Goal: Task Accomplishment & Management: Complete application form

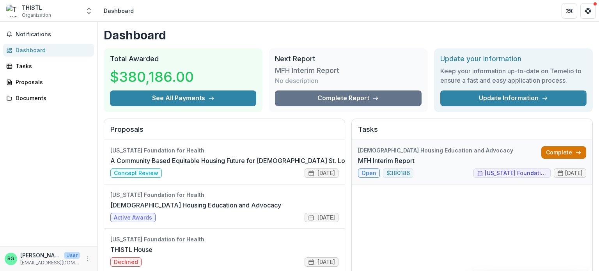
click at [563, 151] on link "Complete" at bounding box center [563, 152] width 45 height 12
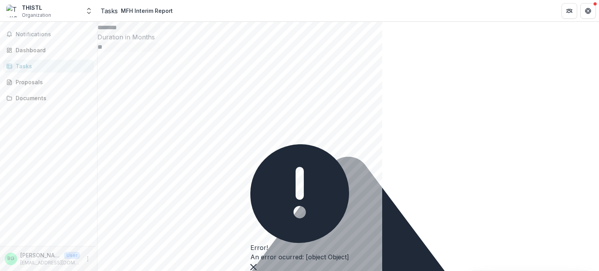
scroll to position [293, 0]
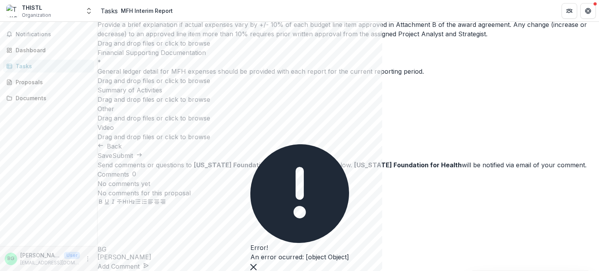
scroll to position [402, 0]
click at [256, 264] on icon "Close" at bounding box center [253, 267] width 6 height 6
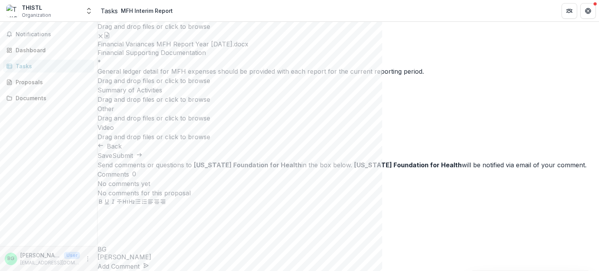
scroll to position [403, 0]
click at [210, 85] on span "click to browse" at bounding box center [187, 81] width 45 height 8
type input "**********"
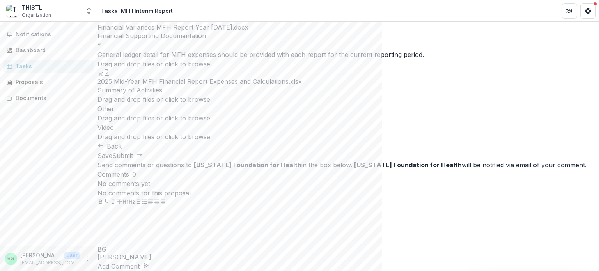
scroll to position [594, 0]
click at [112, 160] on button "Save" at bounding box center [104, 155] width 15 height 9
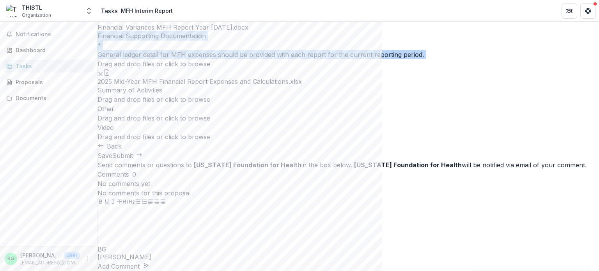
drag, startPoint x: 162, startPoint y: 115, endPoint x: 222, endPoint y: 143, distance: 65.7
click at [222, 143] on div "**********" at bounding box center [347, 1] width 501 height 300
copy div "Financial Supporting Documentation * General ledger detail for MFH expenses sho…"
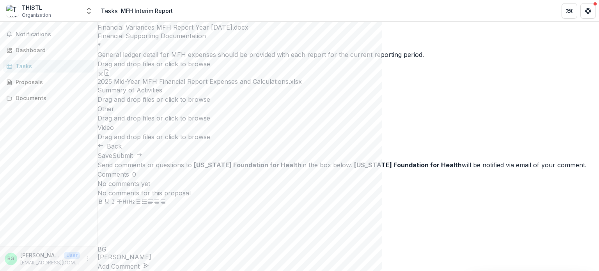
click at [294, 69] on div "Drag and drop files or click to browse" at bounding box center [347, 63] width 501 height 9
drag, startPoint x: 246, startPoint y: 85, endPoint x: 145, endPoint y: 82, distance: 100.6
click at [145, 82] on div "**********" at bounding box center [347, 1] width 501 height 300
copy p "Summary of Activities"
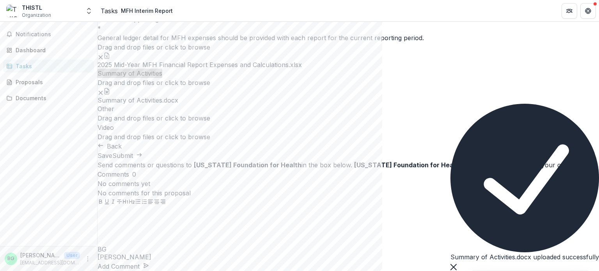
scroll to position [658, 0]
click at [112, 160] on button "Save" at bounding box center [104, 155] width 15 height 9
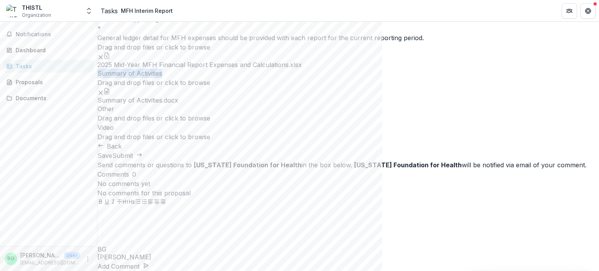
scroll to position [437, 0]
click at [104, 60] on icon "Remove File" at bounding box center [100, 57] width 6 height 6
click at [359, 69] on ul "2025 Mid-Year MFH Financial Report Expenses and Calculations (1).xlsx" at bounding box center [347, 60] width 501 height 17
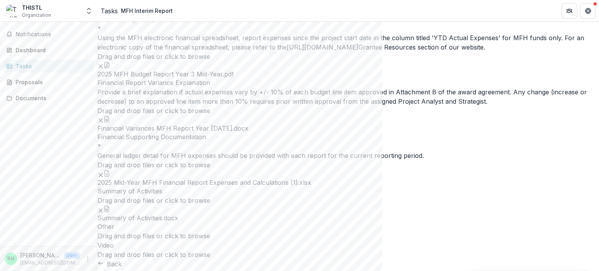
scroll to position [132, 0]
click at [103, 69] on line "Remove File" at bounding box center [101, 67] width 4 height 4
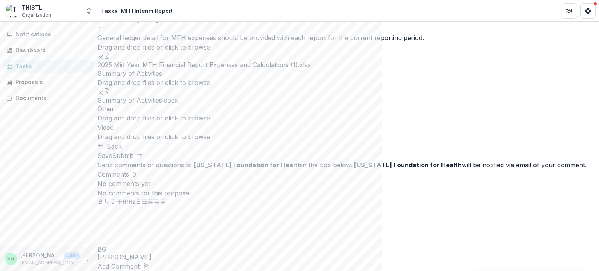
scroll to position [658, 0]
click at [112, 160] on button "Save" at bounding box center [104, 155] width 15 height 9
click at [512, 216] on div at bounding box center [347, 226] width 501 height 39
click at [149, 262] on button "Add Comment" at bounding box center [122, 266] width 51 height 9
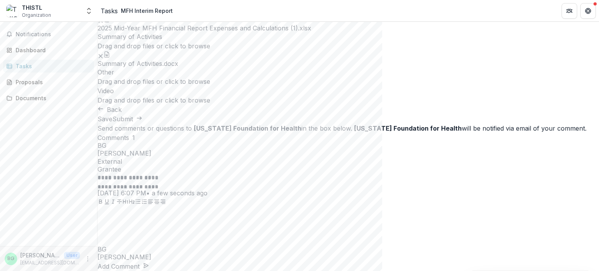
click at [112, 124] on button "Save" at bounding box center [104, 118] width 15 height 9
